Goal: Task Accomplishment & Management: Complete application form

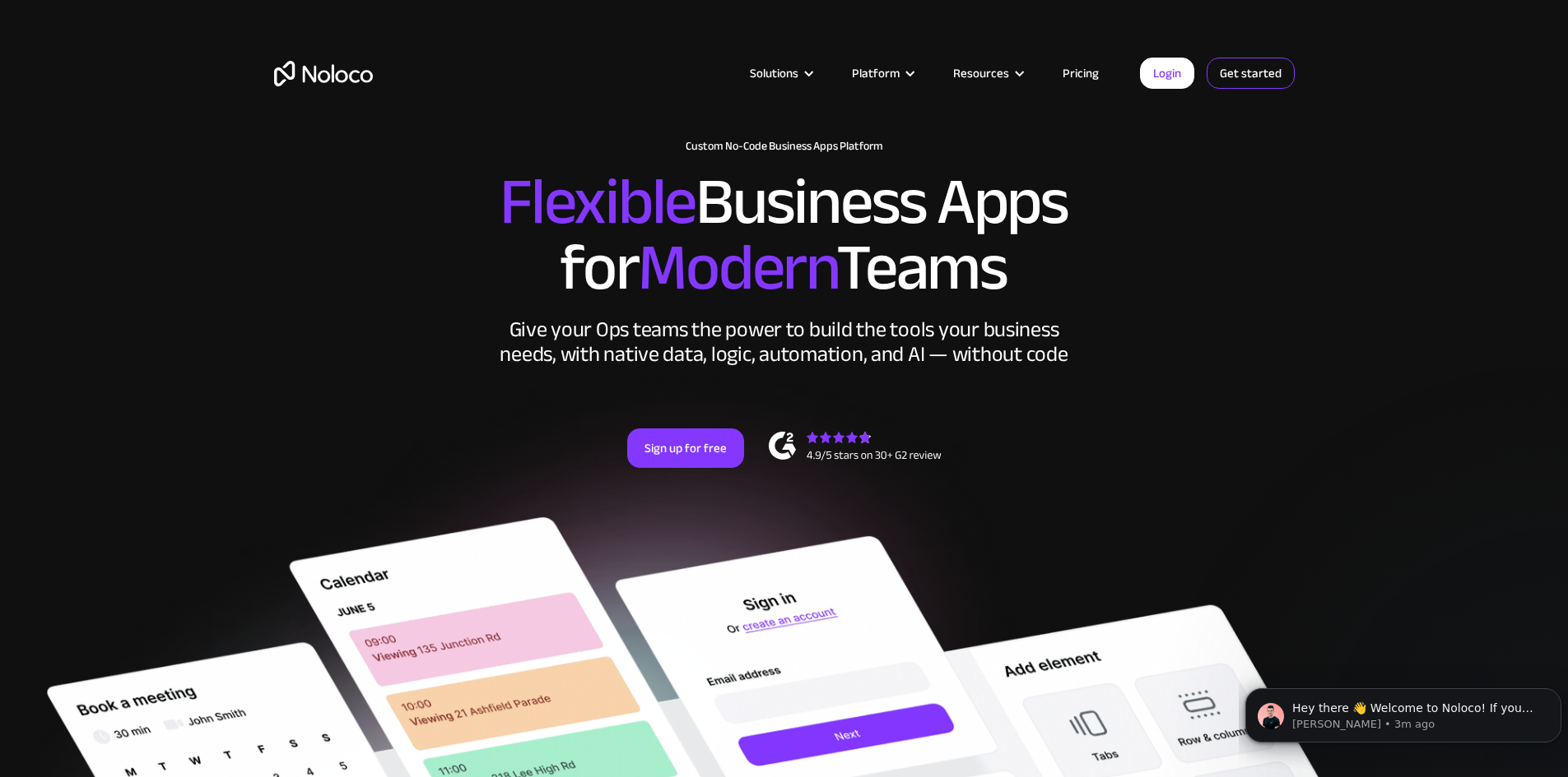
click at [1250, 77] on link "Get started" at bounding box center [1250, 74] width 88 height 31
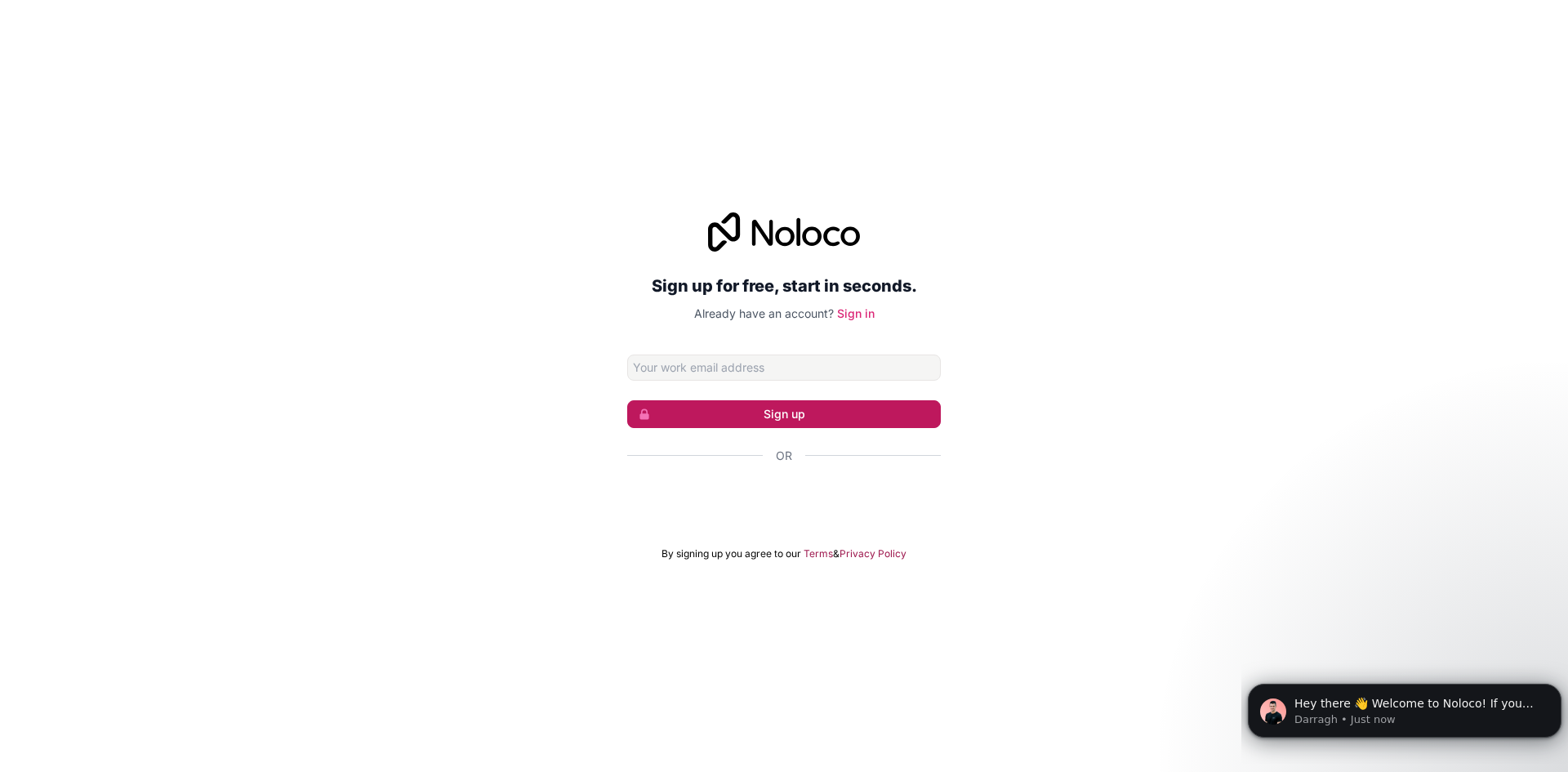
click at [815, 408] on button "Sign up" at bounding box center [784, 414] width 313 height 28
click at [725, 362] on input "Email address" at bounding box center [784, 367] width 313 height 26
type input "[EMAIL_ADDRESS][DOMAIN_NAME]"
click at [746, 411] on button "Sign up" at bounding box center [784, 414] width 313 height 28
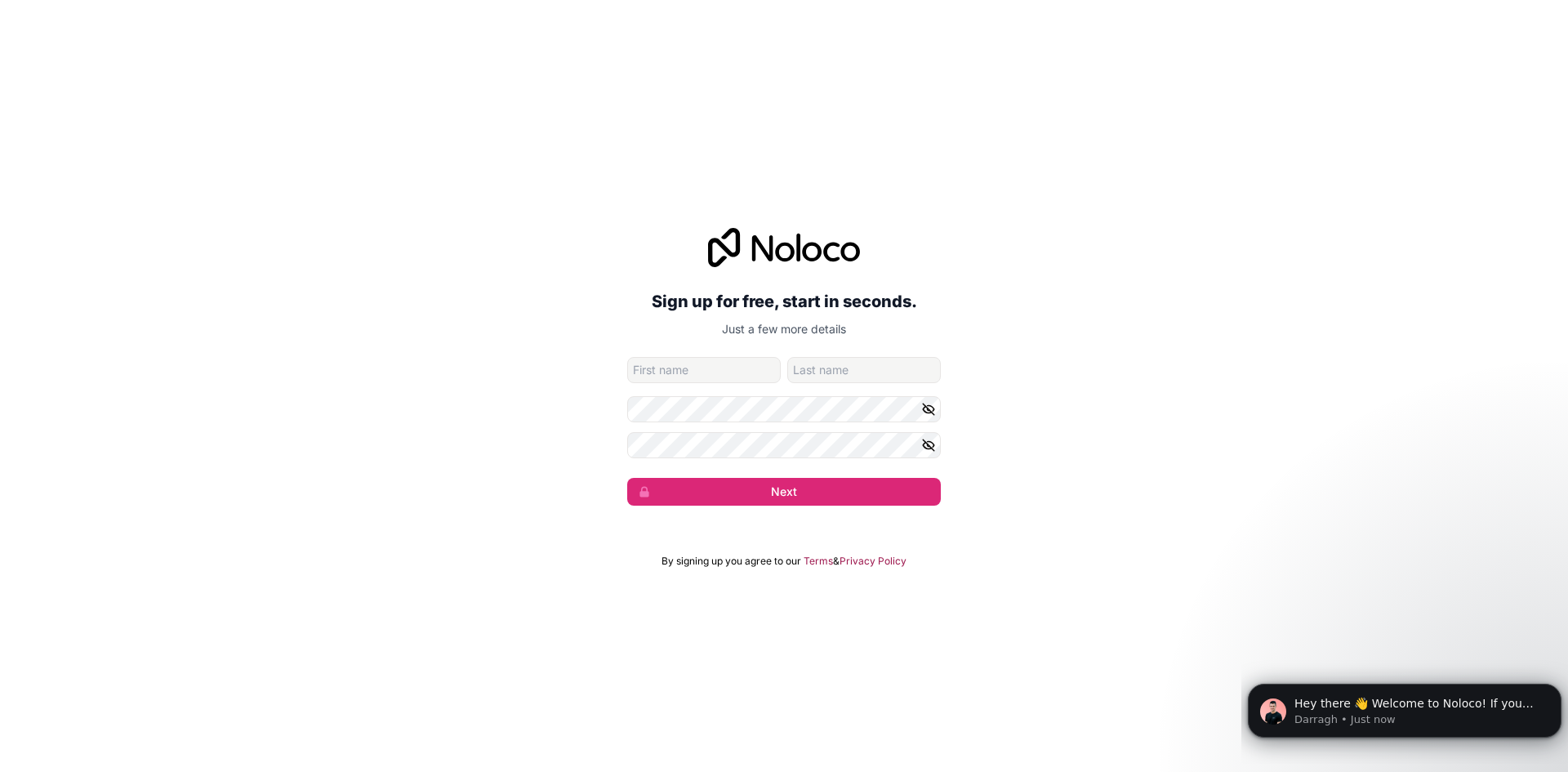
click at [686, 380] on input "given-name" at bounding box center [704, 370] width 154 height 26
type input "Olamilekan"
type input "[PERSON_NAME]"
click at [624, 444] on div "Sign up for free, start in seconds. Just a few more details [EMAIL_ADDRESS][DOM…" at bounding box center [784, 366] width 1568 height 324
click at [625, 423] on div "Sign up for free, start in seconds. Just a few more details [EMAIL_ADDRESS][DOM…" at bounding box center [784, 366] width 1568 height 324
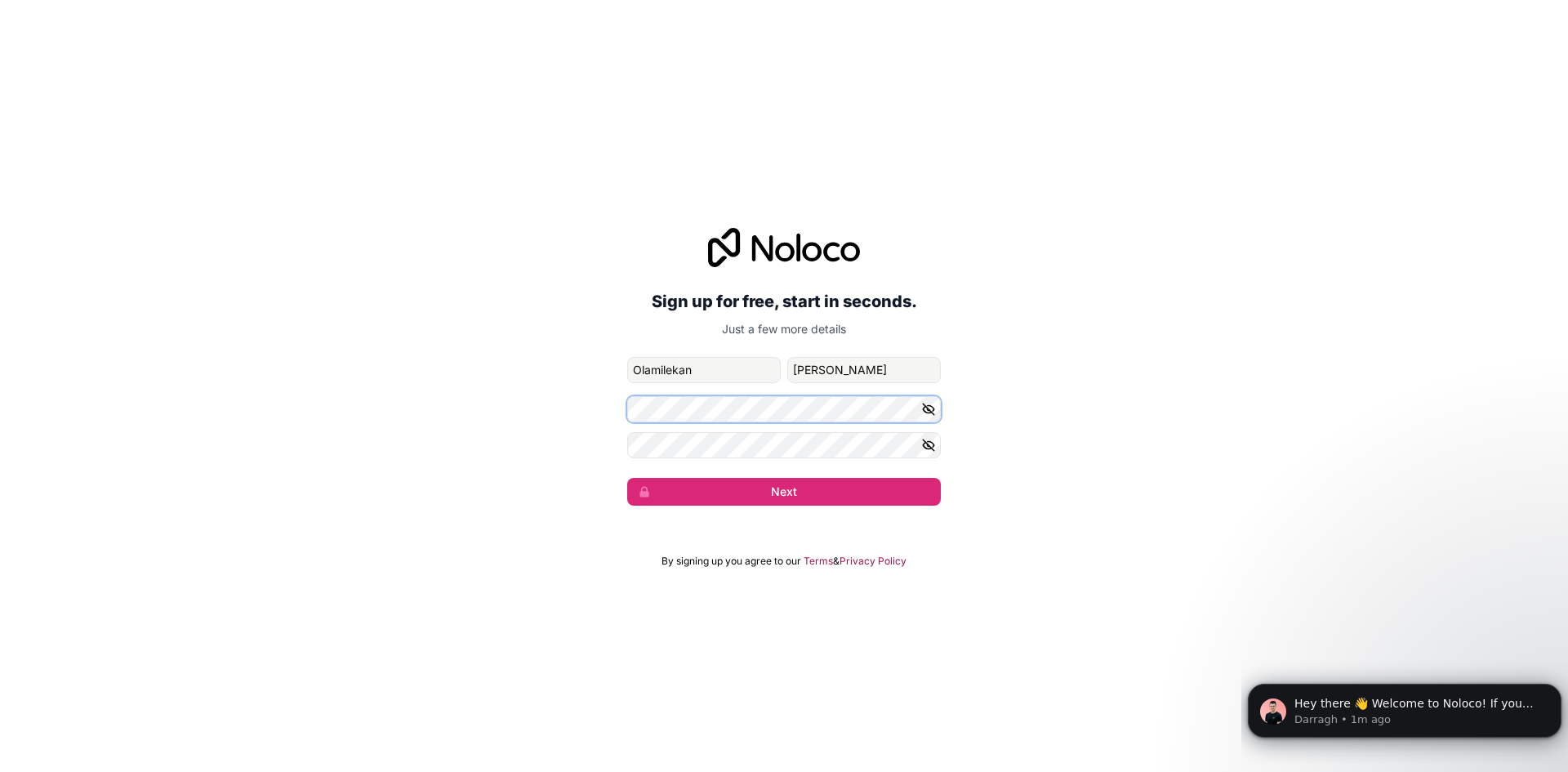
click at [926, 415] on div at bounding box center [784, 409] width 313 height 26
click at [929, 411] on icon "button" at bounding box center [929, 410] width 12 height 12
click at [929, 411] on icon "button" at bounding box center [929, 409] width 3 height 3
click at [929, 411] on icon "button" at bounding box center [929, 410] width 12 height 12
click at [713, 452] on form "[EMAIL_ADDRESS][DOMAIN_NAME] Olamilekan [PERSON_NAME] Next" at bounding box center [784, 432] width 313 height 149
